Goal: Task Accomplishment & Management: Complete application form

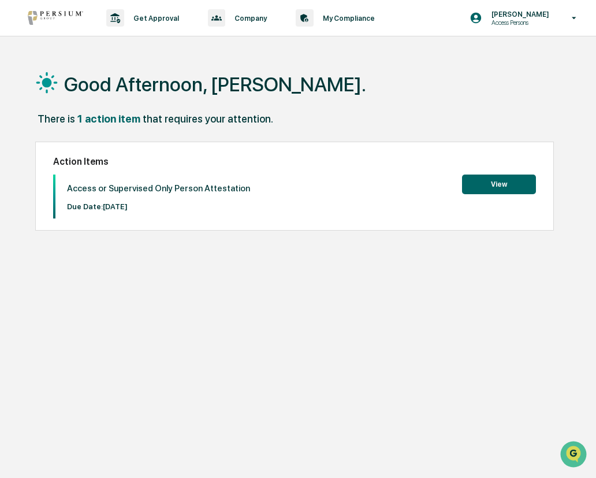
click at [491, 183] on button "View" at bounding box center [499, 185] width 74 height 20
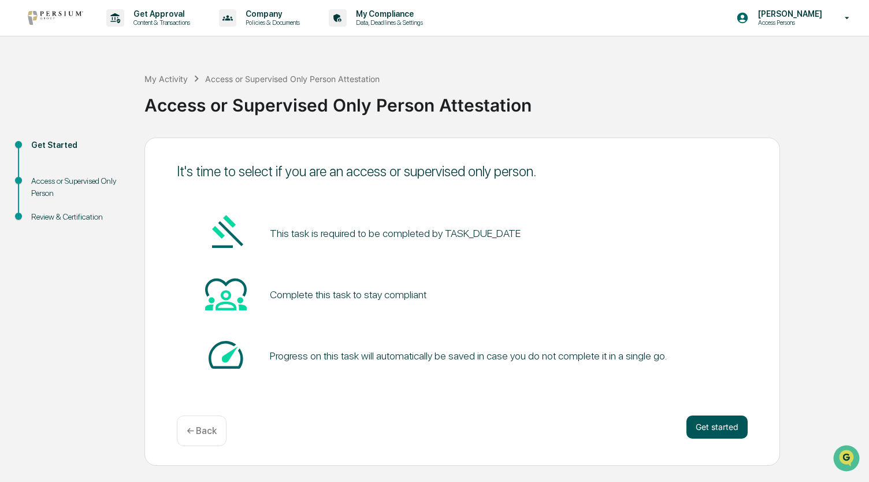
click at [596, 433] on button "Get started" at bounding box center [717, 427] width 61 height 23
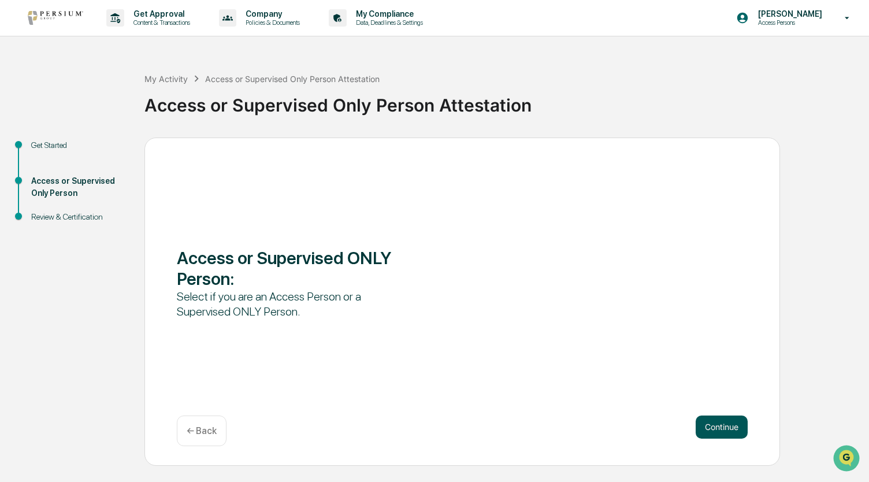
click at [596, 427] on button "Continue" at bounding box center [722, 427] width 52 height 23
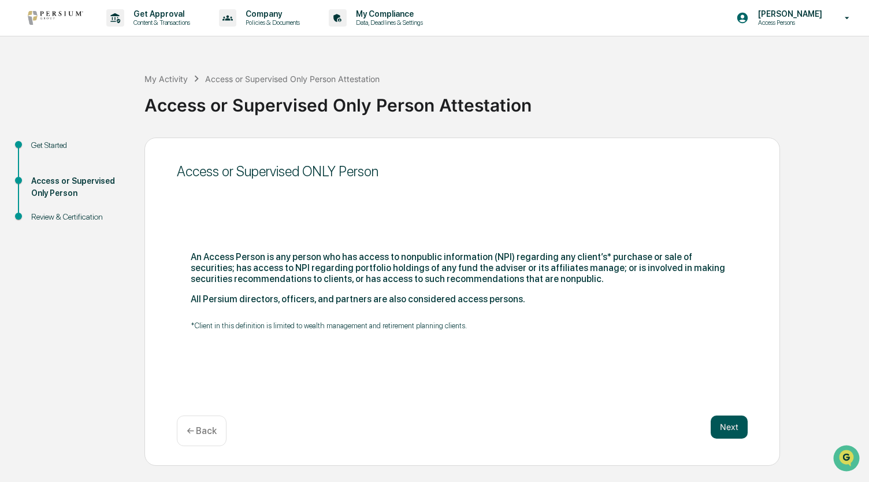
click at [596, 427] on button "Next" at bounding box center [729, 427] width 37 height 23
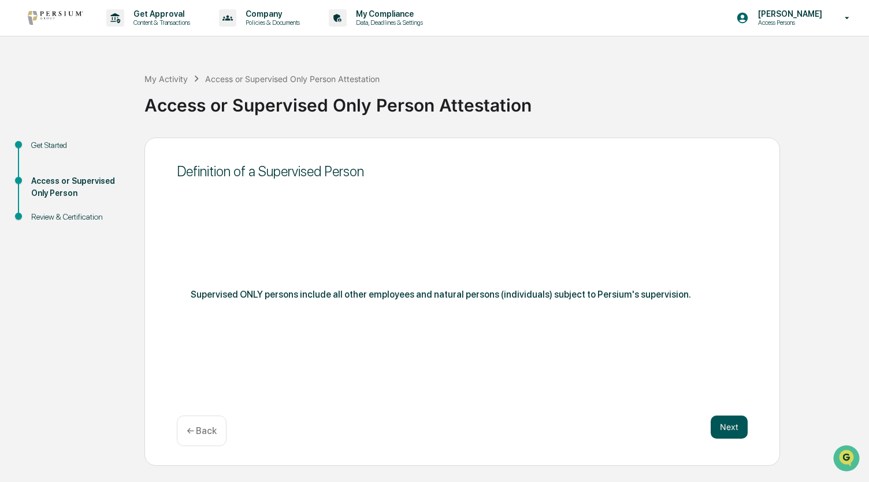
click at [596, 429] on button "Next" at bounding box center [729, 427] width 37 height 23
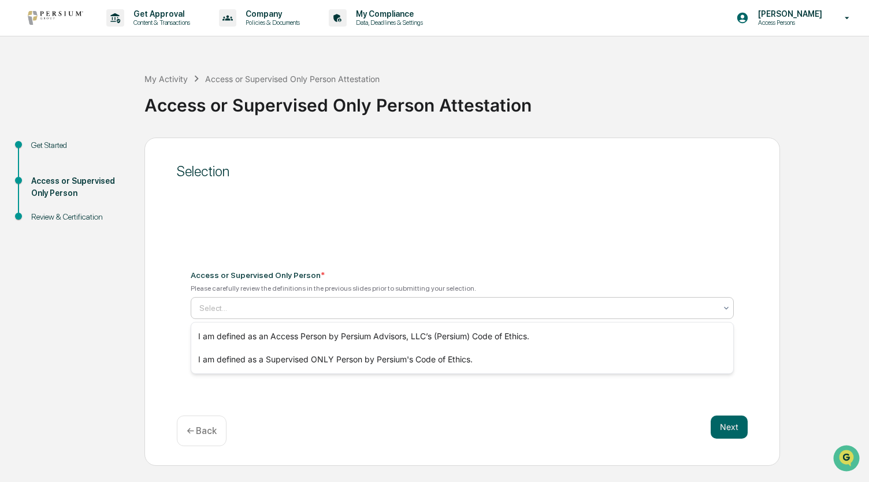
click at [221, 300] on div "Select..." at bounding box center [458, 308] width 528 height 18
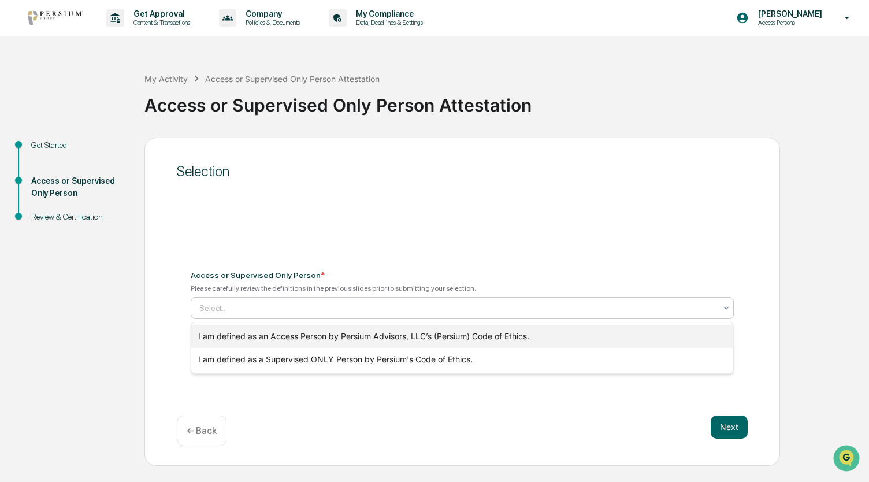
click at [245, 335] on div "I am defined as an Access Person by Persium Advisors, LLC’s (Persium) Code of E…" at bounding box center [462, 336] width 543 height 23
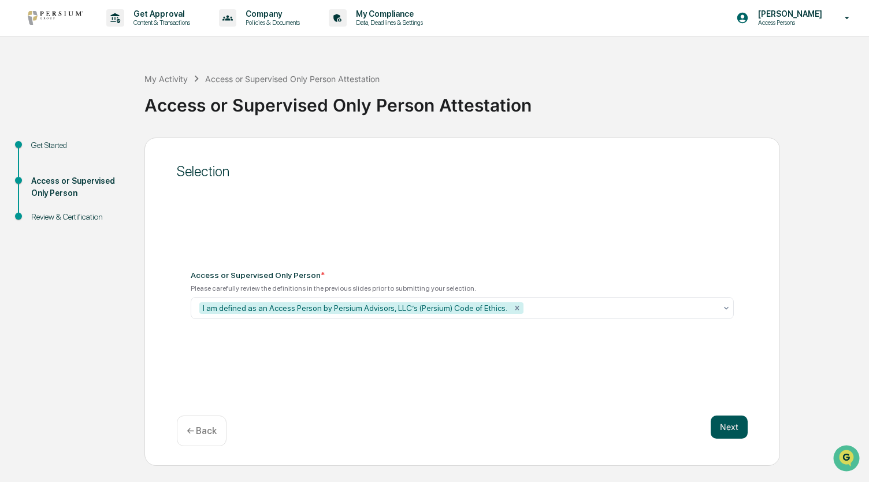
click at [596, 431] on button "Next" at bounding box center [729, 427] width 37 height 23
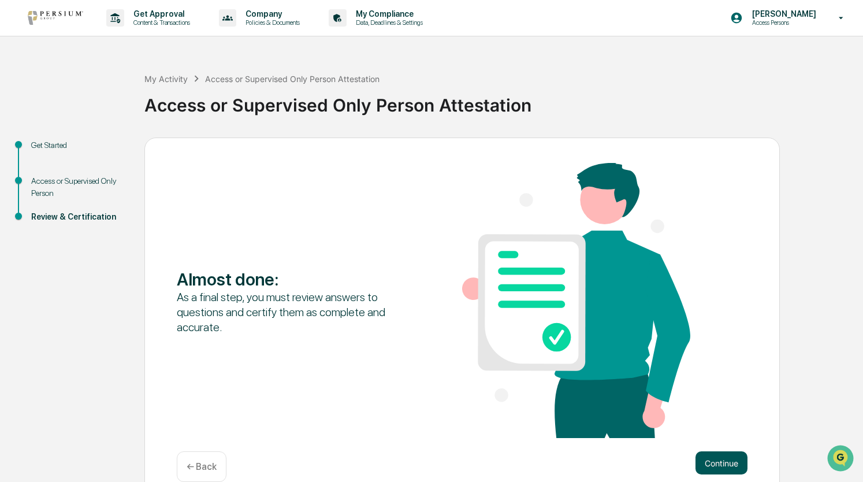
click at [596, 463] on button "Continue" at bounding box center [722, 462] width 52 height 23
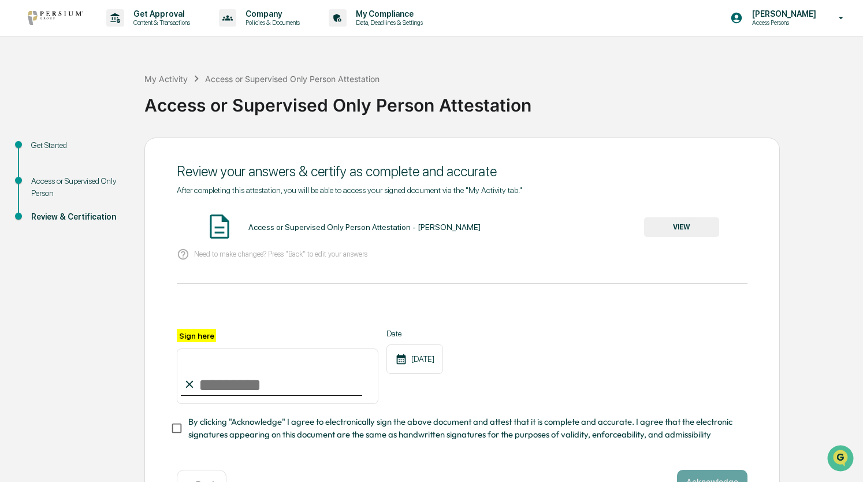
click at [596, 228] on button "VIEW" at bounding box center [681, 227] width 75 height 20
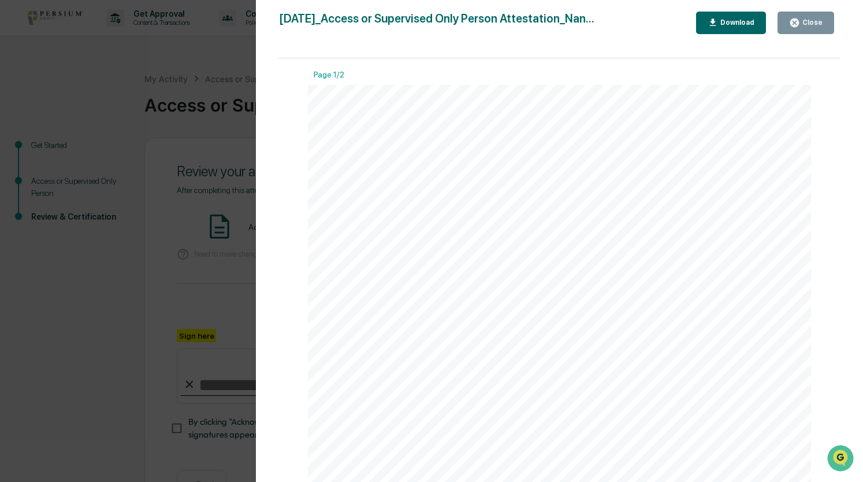
click at [596, 19] on div "Close" at bounding box center [811, 22] width 23 height 8
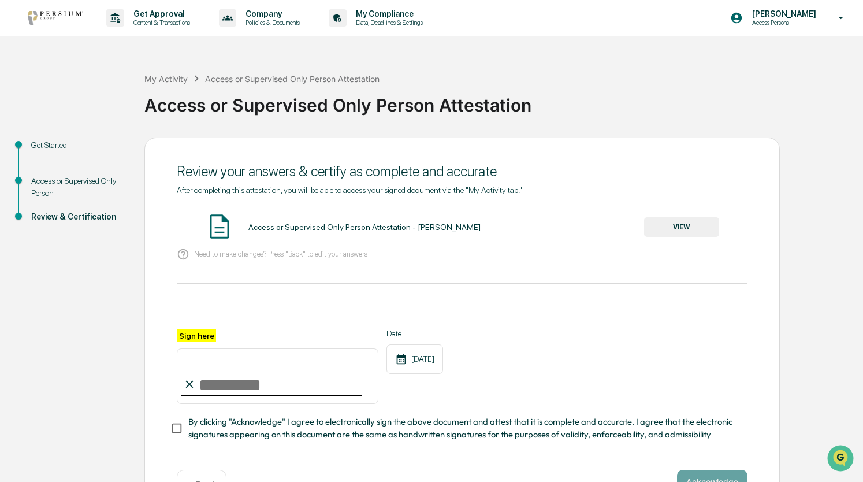
click at [240, 388] on input "Sign here" at bounding box center [278, 375] width 202 height 55
type input "**********"
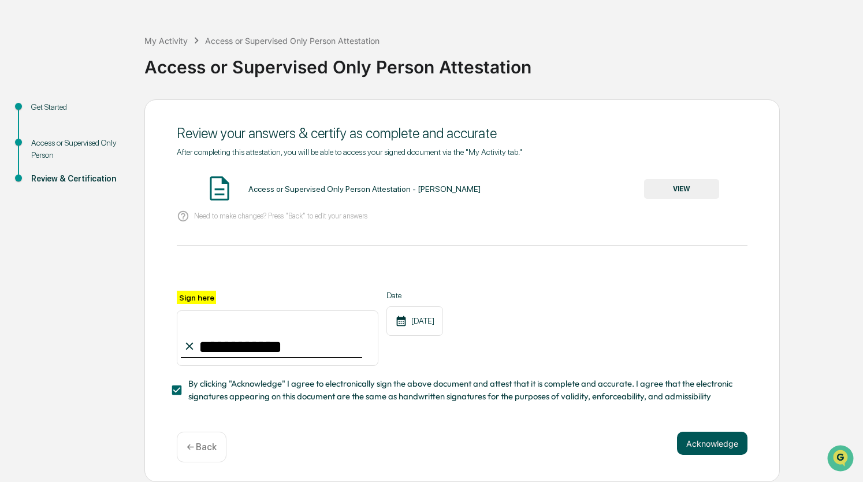
click at [596, 447] on button "Acknowledge" at bounding box center [712, 443] width 71 height 23
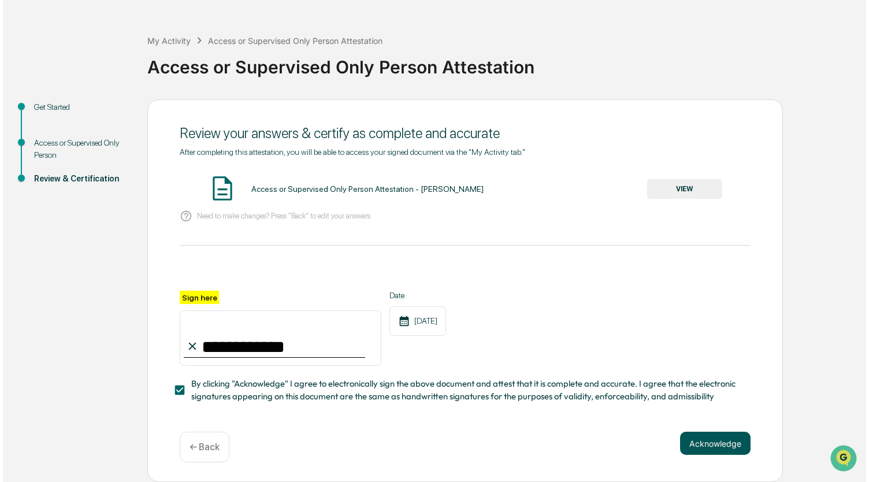
scroll to position [0, 0]
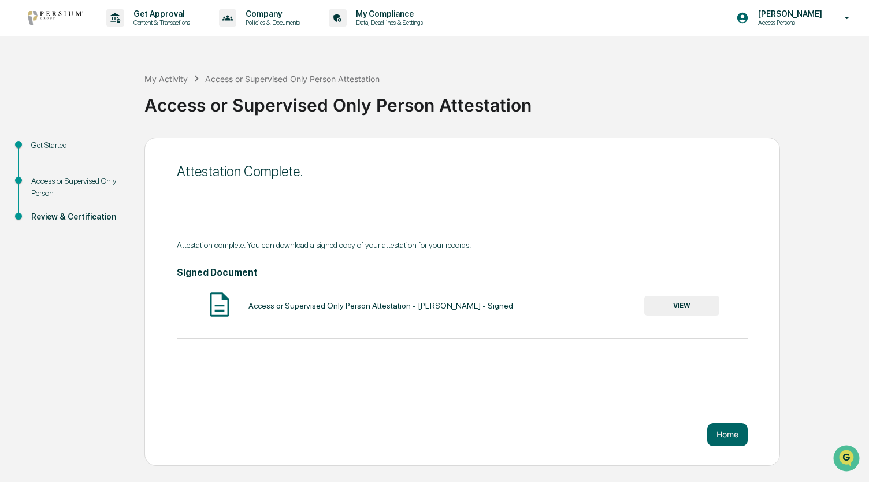
click at [596, 420] on div "Attestation Complete. Attestation complete. You can download a signed copy of y…" at bounding box center [462, 302] width 636 height 328
click at [596, 431] on button "Home" at bounding box center [727, 434] width 40 height 23
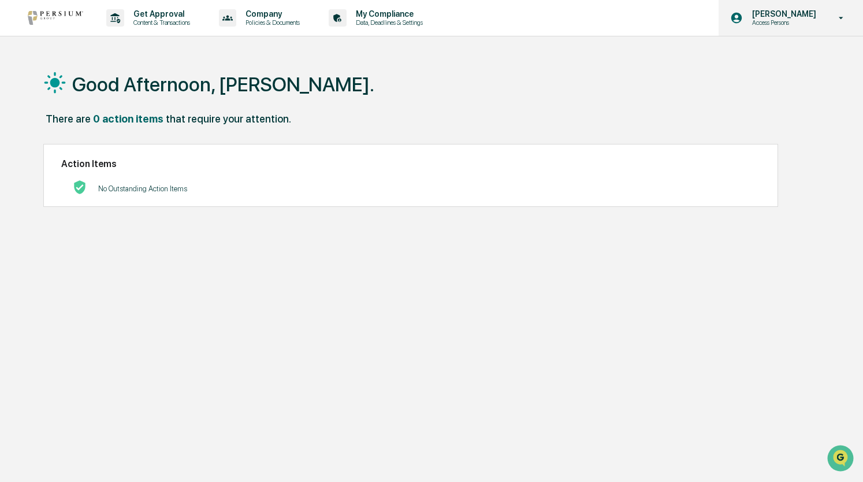
click at [596, 20] on icon at bounding box center [842, 18] width 20 height 11
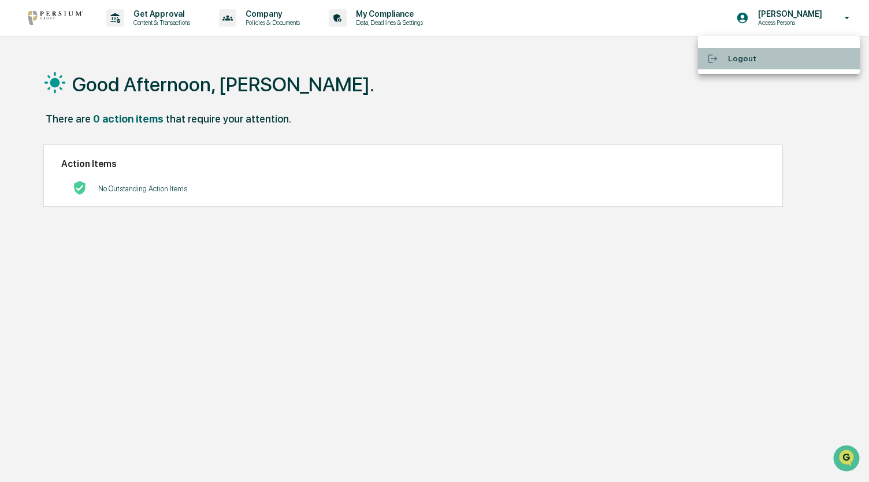
click at [596, 68] on li "Logout" at bounding box center [779, 58] width 162 height 21
